Goal: Find specific page/section: Find specific page/section

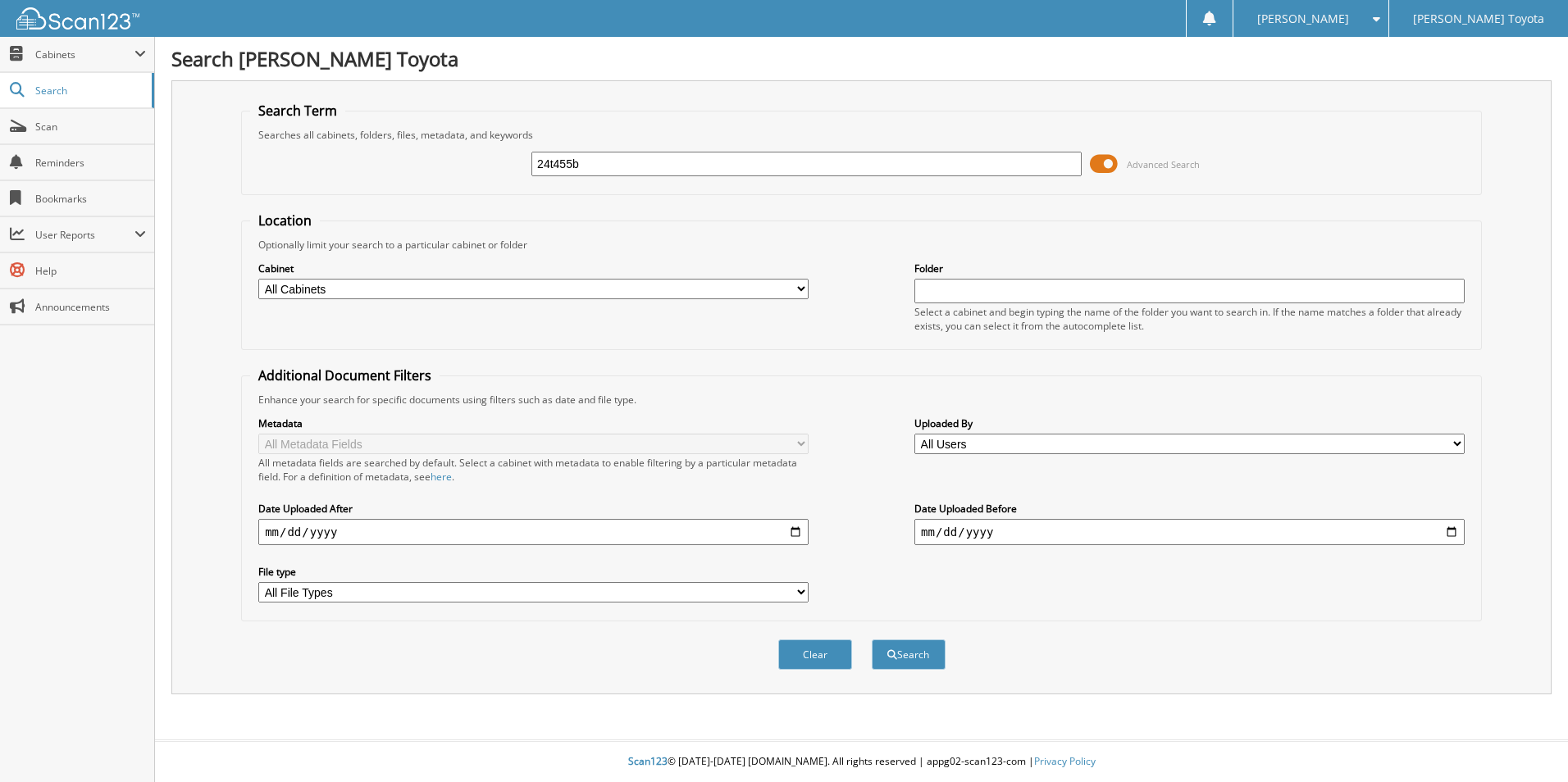
type input "24t455b"
click at [872, 640] on button "Search" at bounding box center [908, 655] width 73 height 30
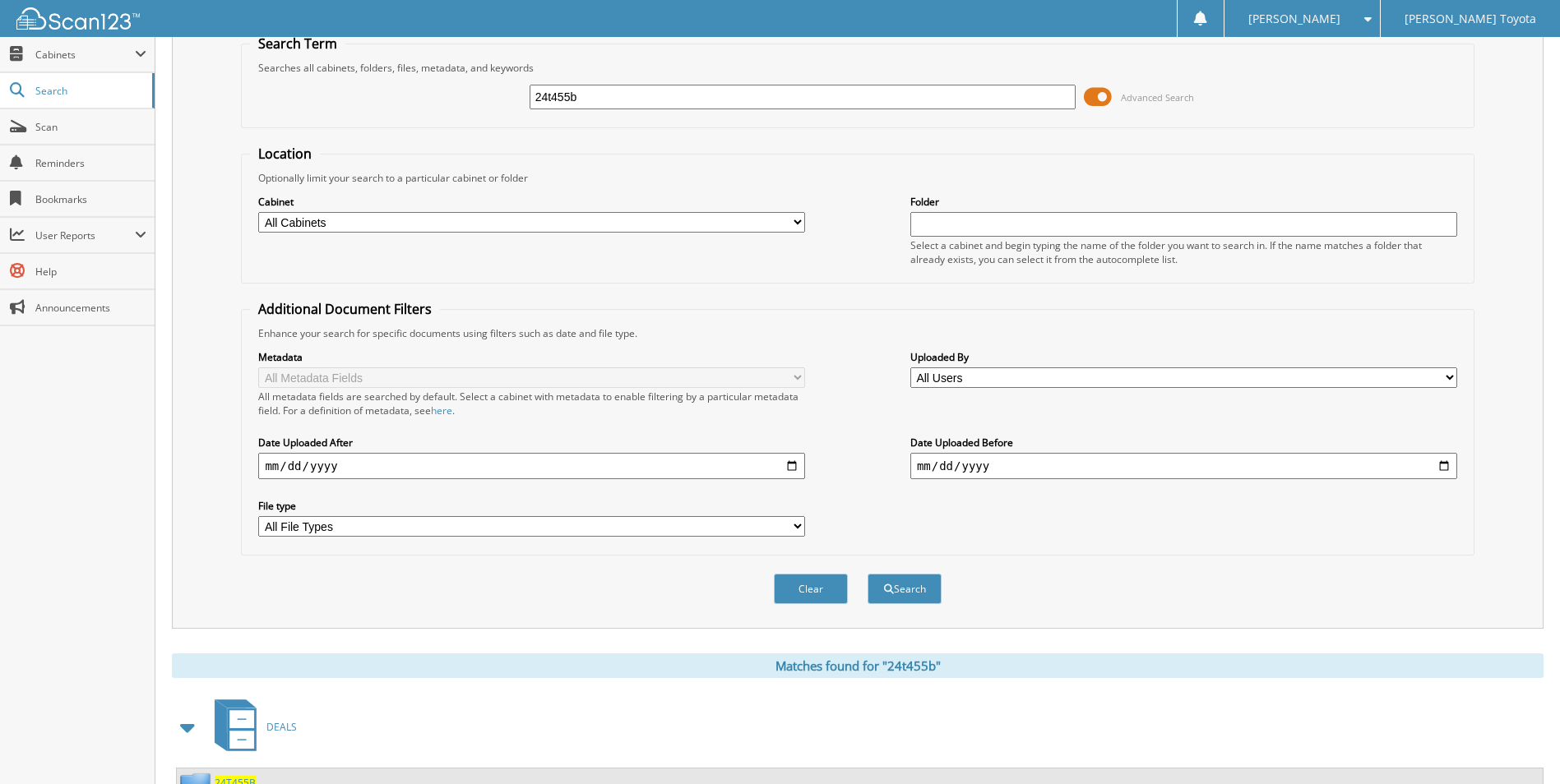
scroll to position [135, 0]
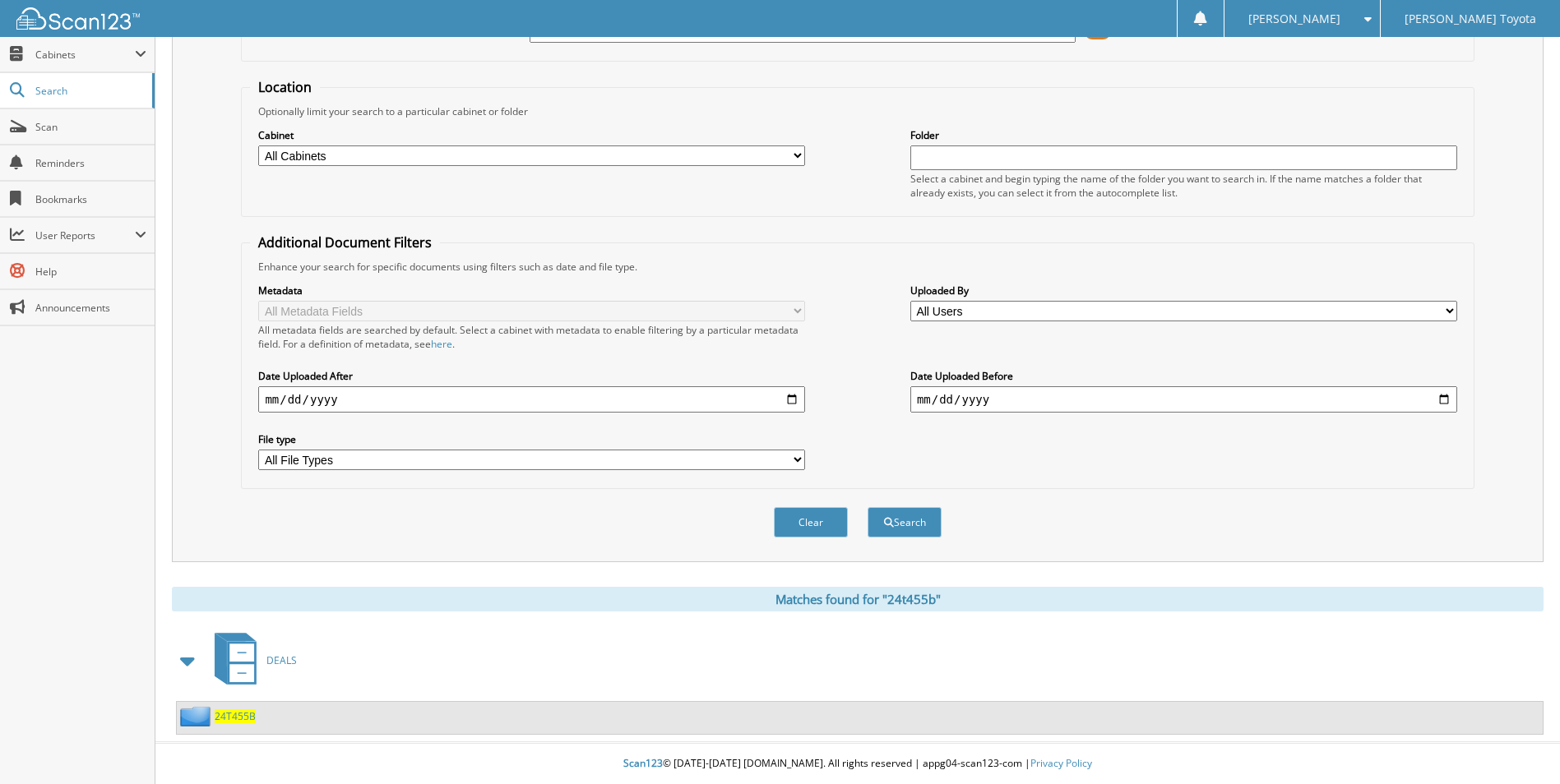
click at [241, 714] on span "24T455B" at bounding box center [235, 717] width 41 height 14
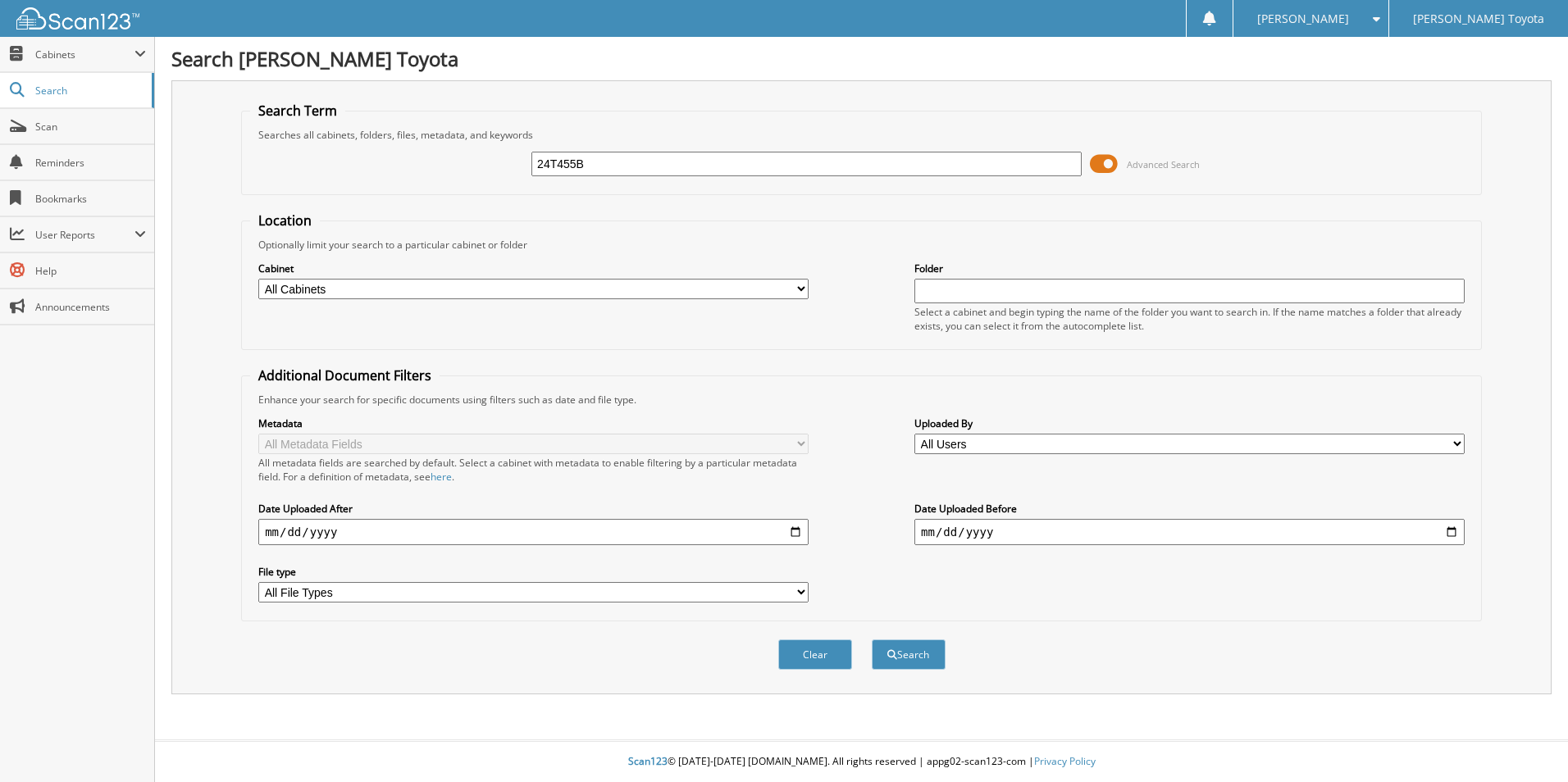
type input "24t455b"
click at [918, 659] on button "Search" at bounding box center [908, 655] width 73 height 30
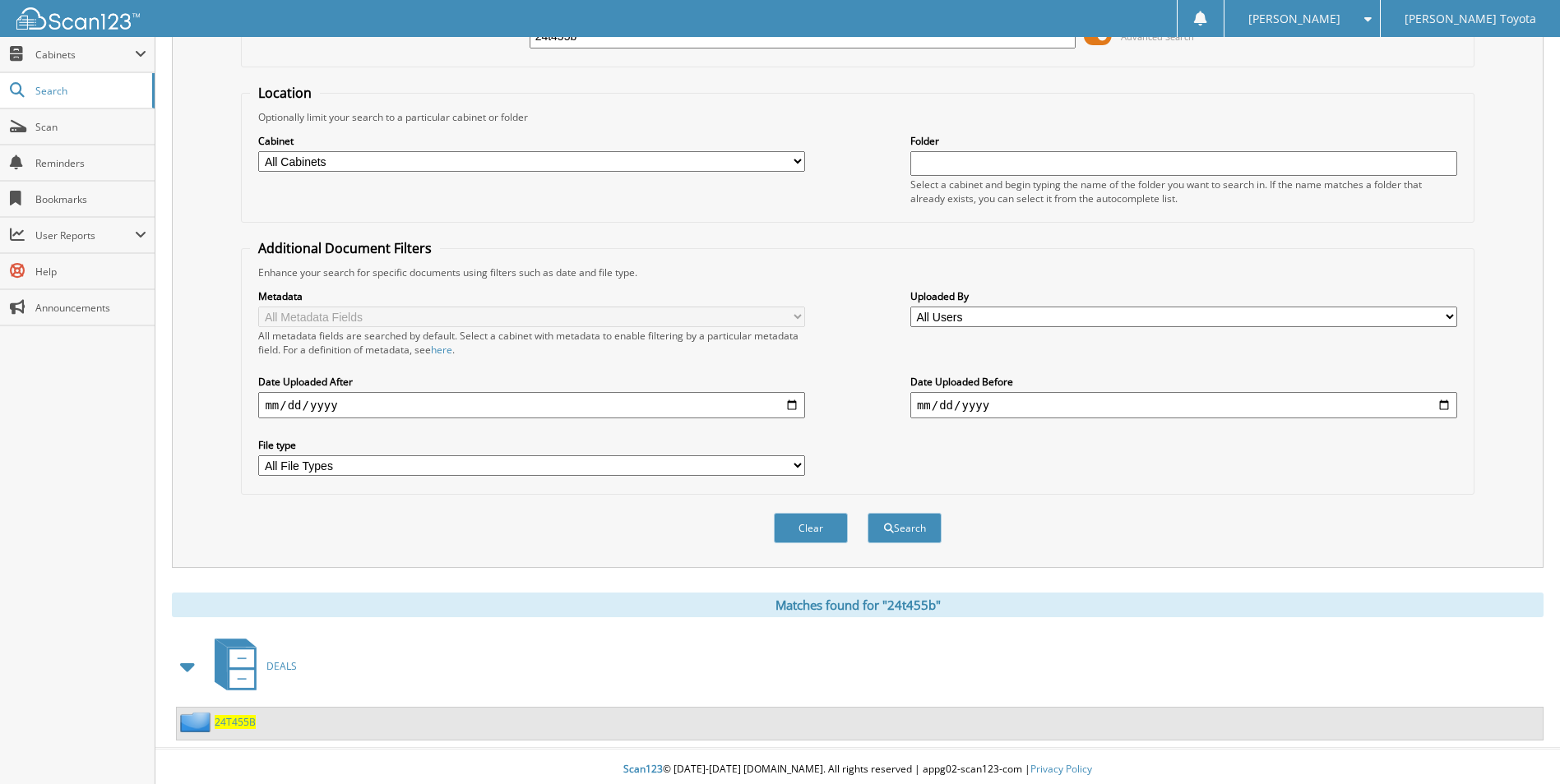
scroll to position [135, 0]
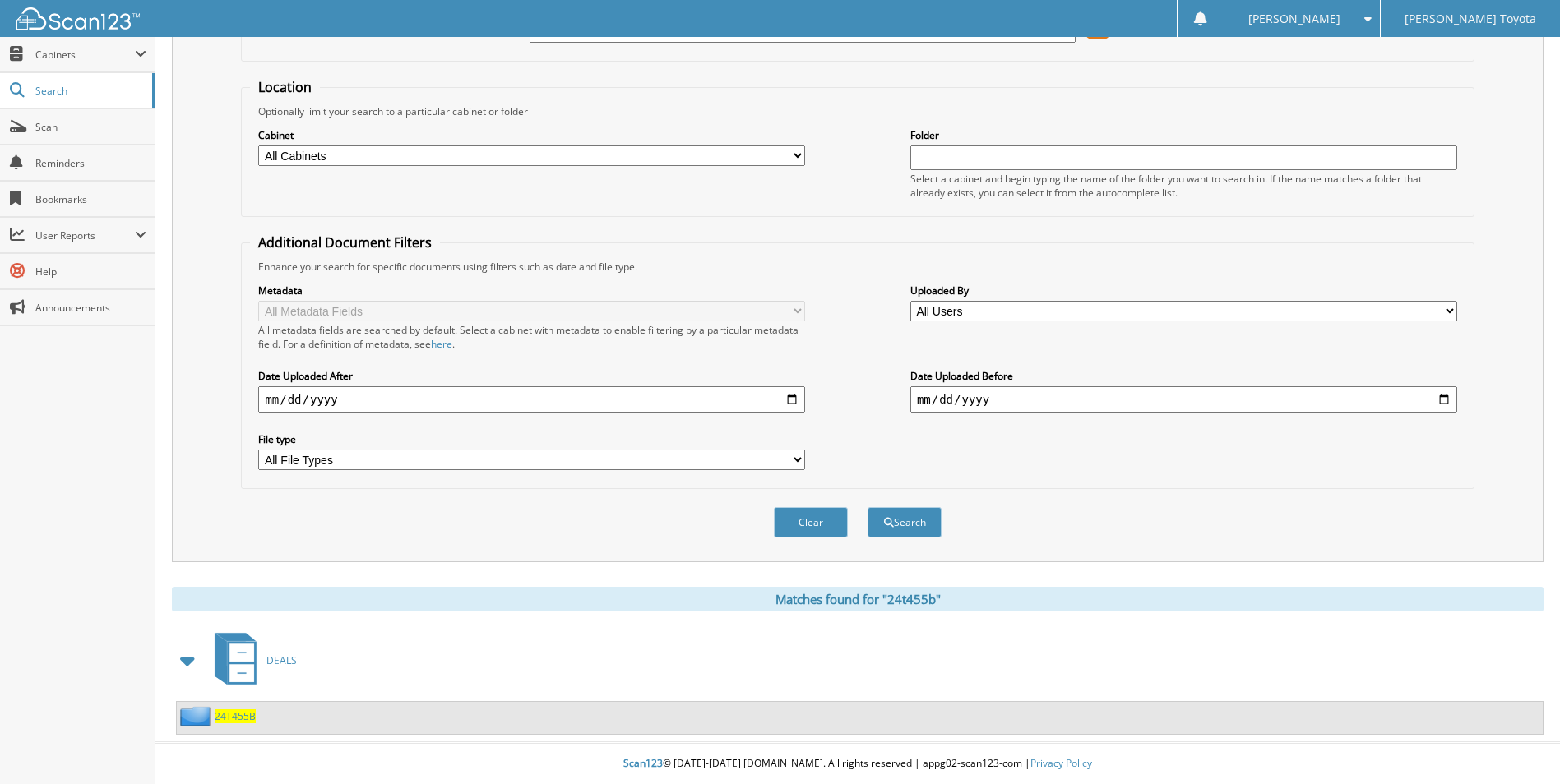
click at [223, 710] on span "24T455B" at bounding box center [235, 717] width 41 height 14
